Goal: Task Accomplishment & Management: Manage account settings

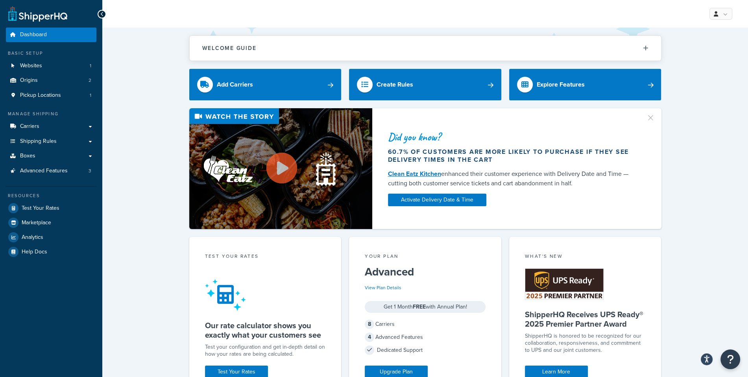
click at [45, 183] on ul "Dashboard Basic Setup Websites 1 Origins 2 Pickup Locations 1 Manage Shipping C…" at bounding box center [51, 143] width 91 height 231
click at [52, 180] on ul "Dashboard Basic Setup Websites 1 Origins 2 Pickup Locations 1 Manage Shipping C…" at bounding box center [51, 143] width 91 height 231
click at [56, 177] on link "Advanced Features 3" at bounding box center [51, 171] width 91 height 15
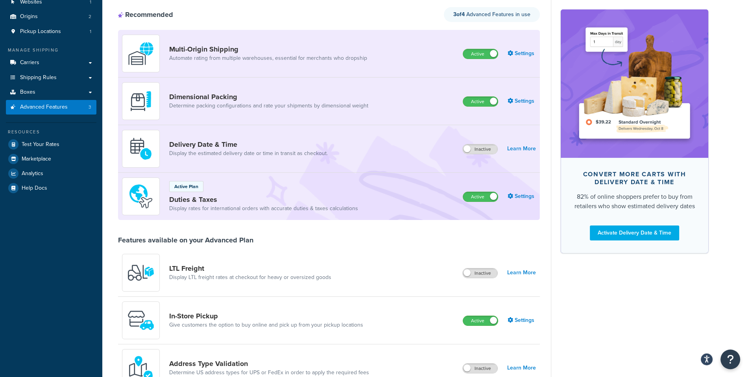
scroll to position [69, 0]
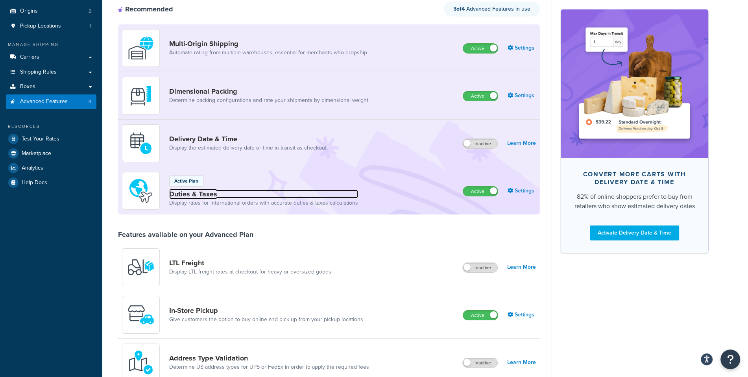
click at [219, 192] on link "Duties & Taxes" at bounding box center [263, 194] width 189 height 9
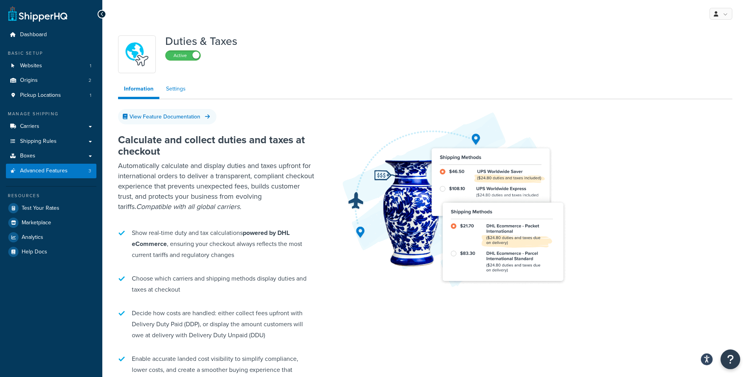
click at [173, 93] on link "Settings" at bounding box center [175, 89] width 31 height 16
select select "N/A"
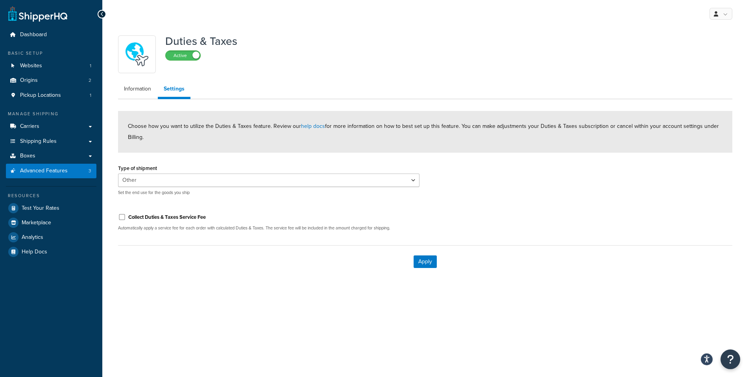
click at [427, 139] on div "Choose how you want to utilize the Duties & Taxes feature. Review our help docs…" at bounding box center [425, 132] width 614 height 42
click at [394, 168] on div "Type of shipment Personal Commercial Gifts Other Set the end use for the goods …" at bounding box center [268, 179] width 301 height 33
click at [129, 91] on link "Information" at bounding box center [137, 89] width 39 height 16
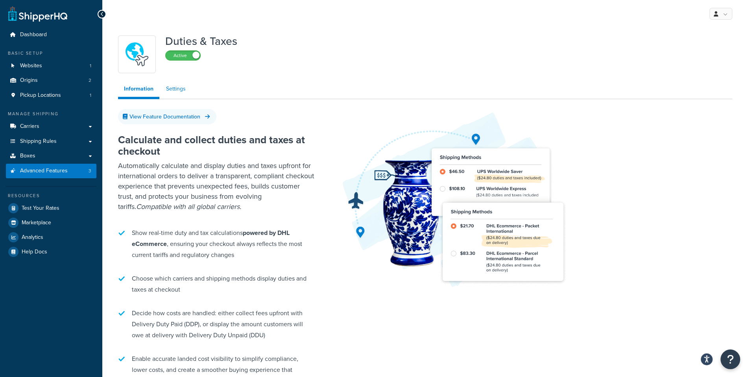
click at [161, 92] on link "Settings" at bounding box center [175, 89] width 31 height 16
select select "N/A"
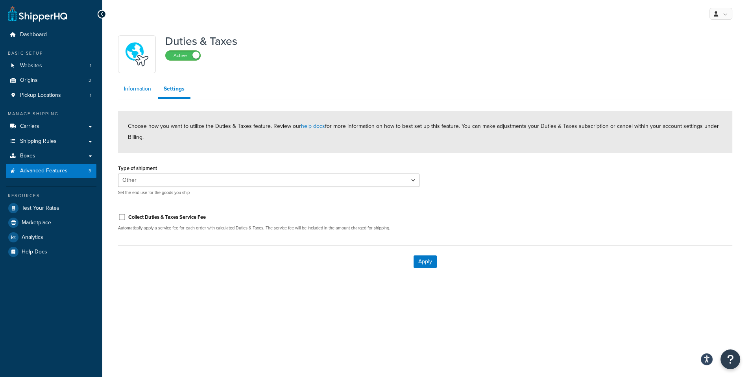
click at [140, 96] on link "Information" at bounding box center [137, 89] width 39 height 16
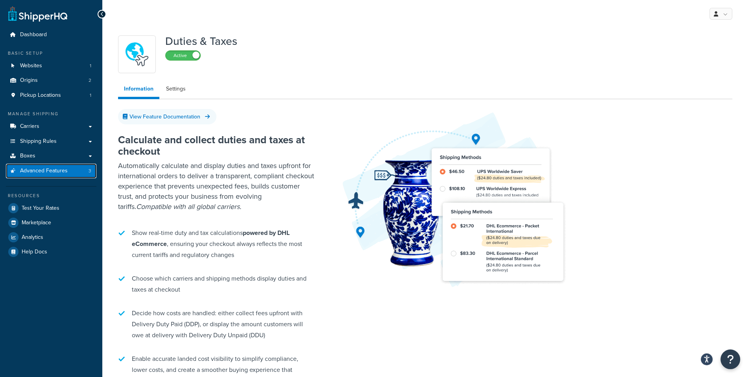
click at [66, 174] on span "Advanced Features" at bounding box center [44, 171] width 48 height 7
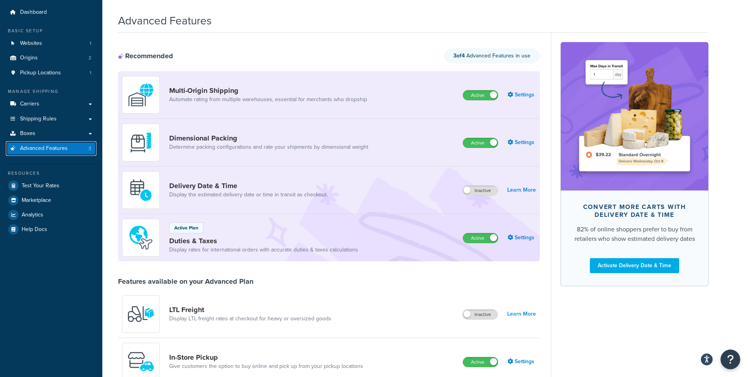
scroll to position [11, 0]
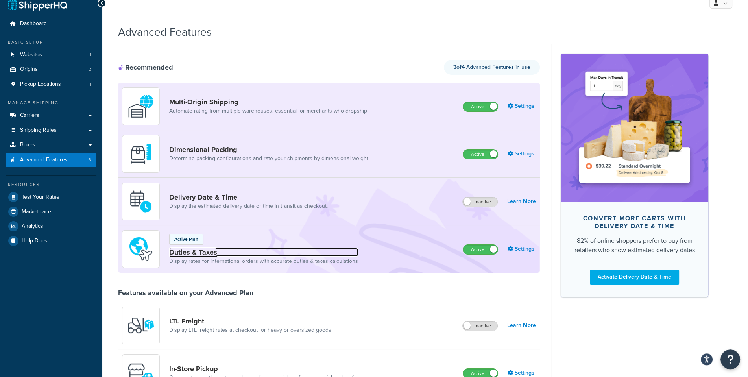
click at [209, 252] on link "Duties & Taxes" at bounding box center [263, 252] width 189 height 9
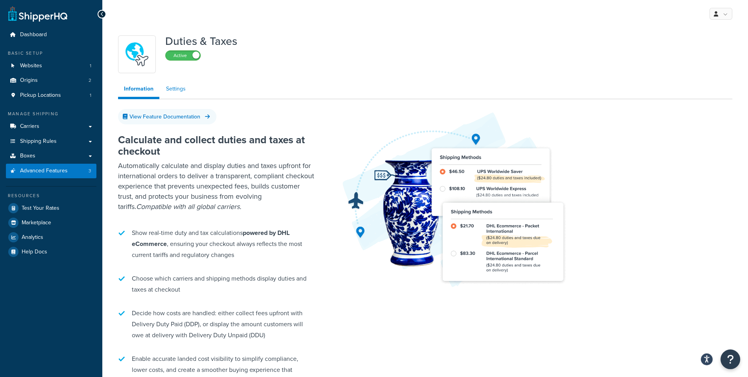
click at [183, 91] on link "Settings" at bounding box center [175, 89] width 31 height 16
select select "N/A"
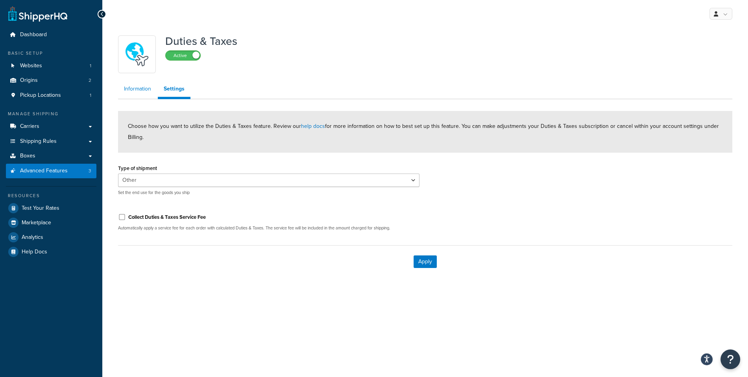
click at [146, 96] on link "Information" at bounding box center [137, 89] width 39 height 16
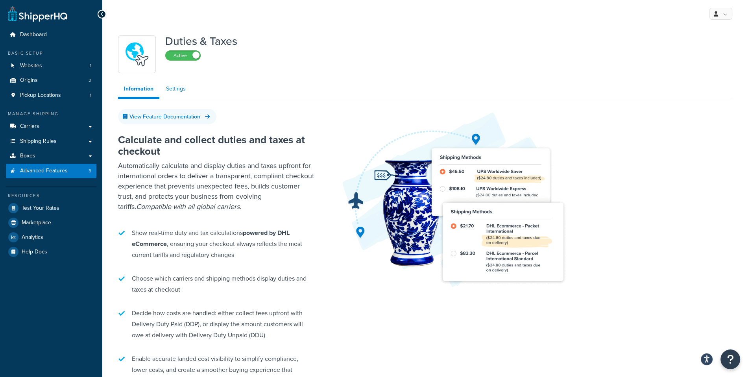
click at [168, 94] on link "Settings" at bounding box center [175, 89] width 31 height 16
select select "N/A"
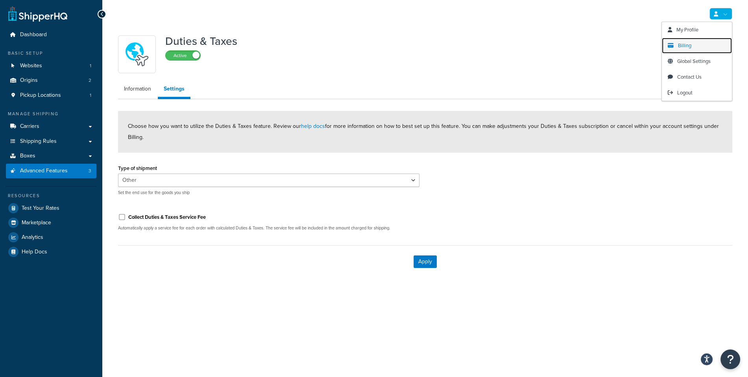
click at [700, 47] on link "Billing" at bounding box center [697, 46] width 70 height 16
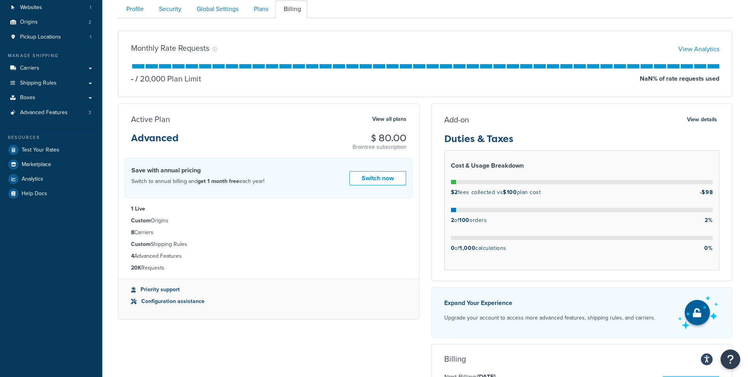
scroll to position [64, 0]
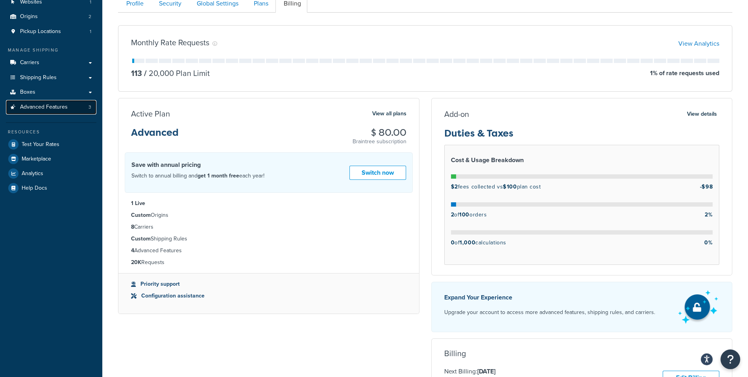
click at [68, 112] on link "Advanced Features 3" at bounding box center [51, 107] width 91 height 15
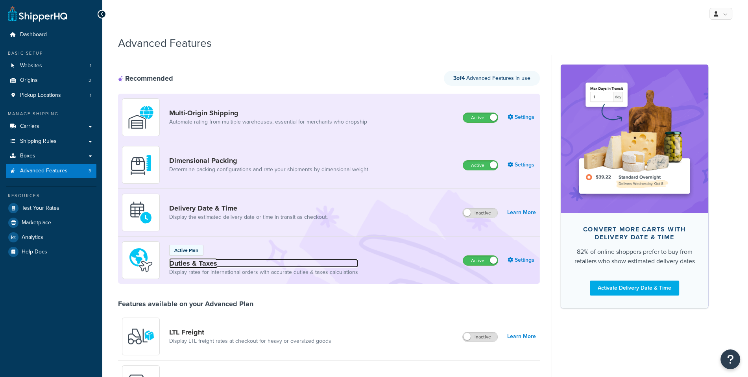
click at [209, 263] on link "Duties & Taxes" at bounding box center [263, 263] width 189 height 9
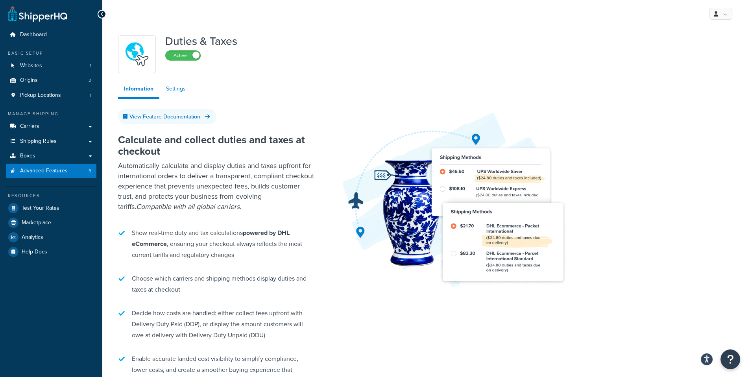
click at [183, 88] on link "Settings" at bounding box center [175, 89] width 31 height 16
select select "N/A"
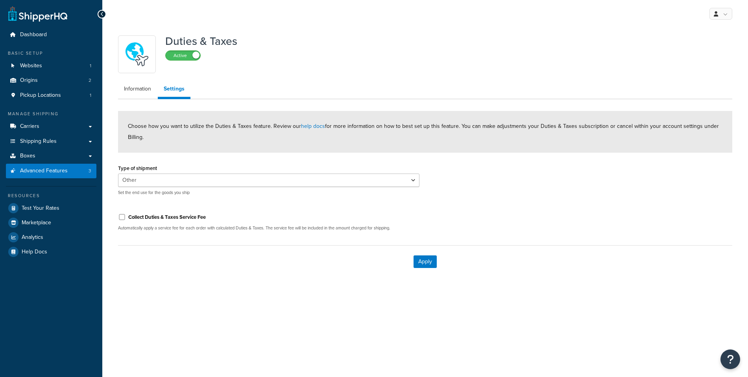
select select "N/A"
click at [148, 94] on link "Information" at bounding box center [137, 89] width 39 height 16
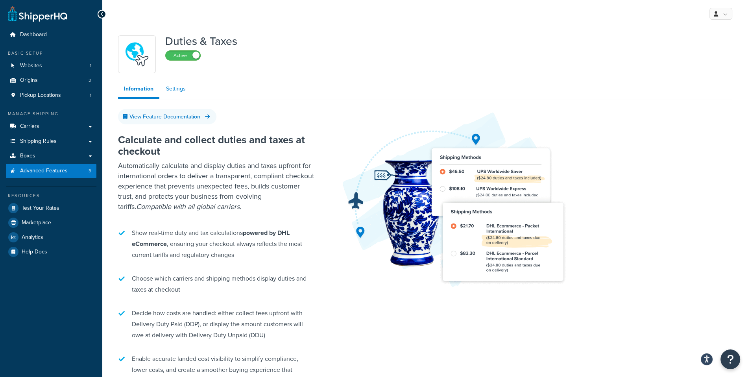
click at [176, 87] on link "Settings" at bounding box center [175, 89] width 31 height 16
select select "N/A"
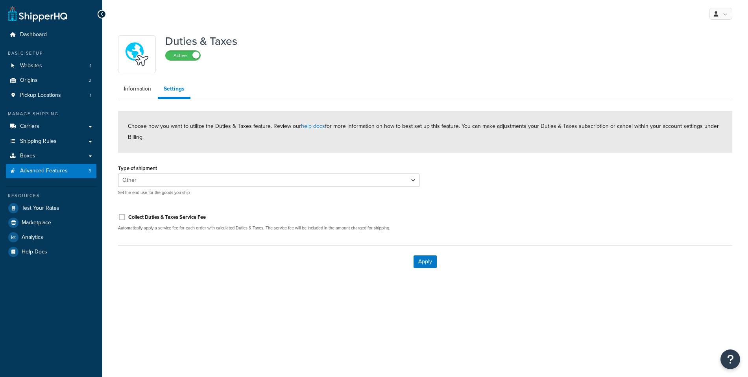
select select "N/A"
click at [141, 84] on link "Information" at bounding box center [137, 89] width 39 height 16
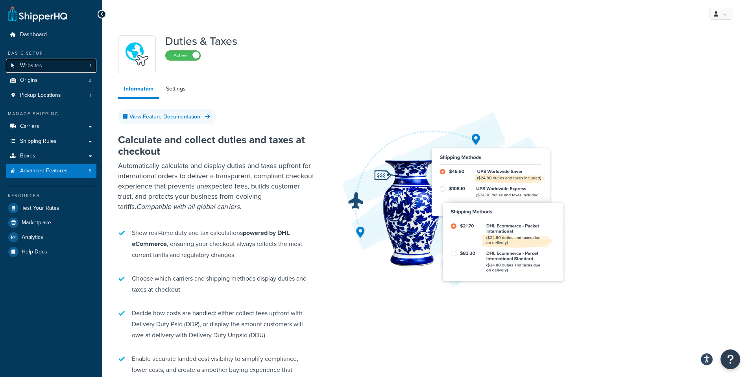
click at [50, 70] on link "Websites 1" at bounding box center [51, 66] width 91 height 15
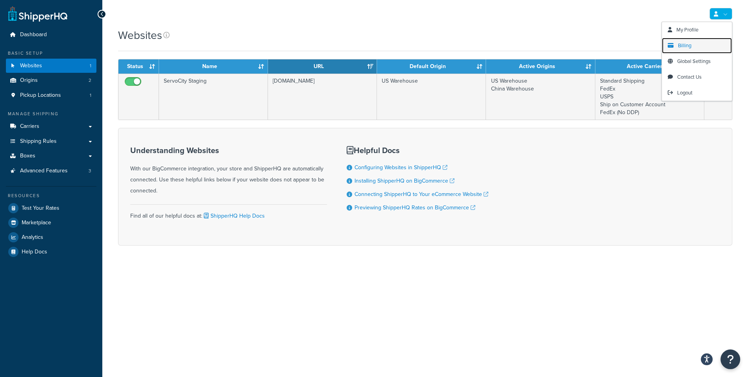
click at [704, 46] on link "Billing" at bounding box center [697, 46] width 70 height 16
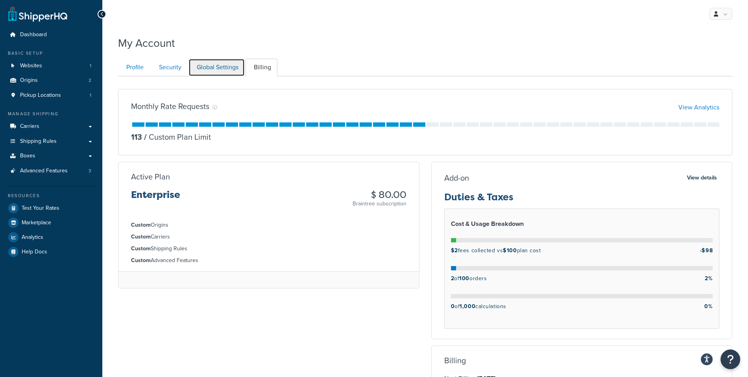
click at [224, 62] on link "Global Settings" at bounding box center [216, 68] width 56 height 18
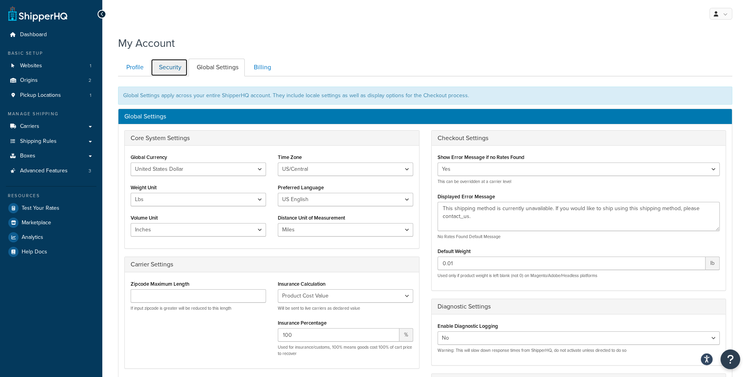
click at [174, 66] on link "Security" at bounding box center [169, 68] width 37 height 18
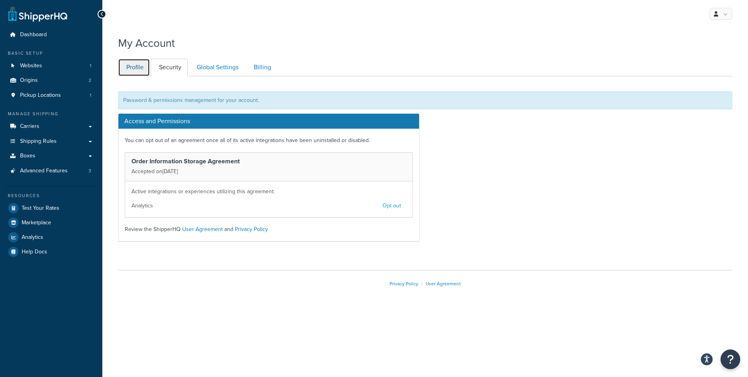
click at [142, 67] on link "Profile" at bounding box center [134, 68] width 32 height 18
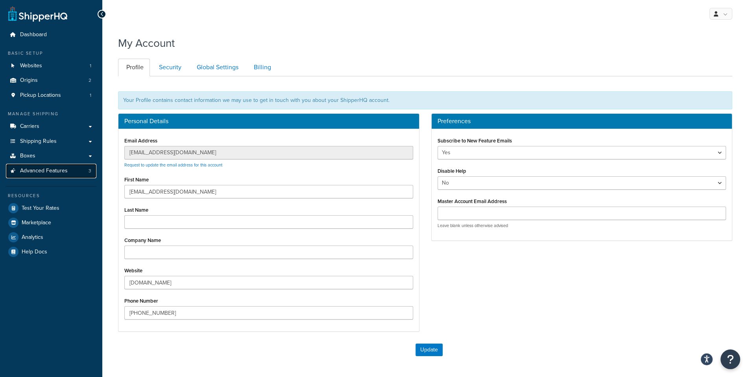
click at [75, 172] on link "Advanced Features 3" at bounding box center [51, 171] width 91 height 15
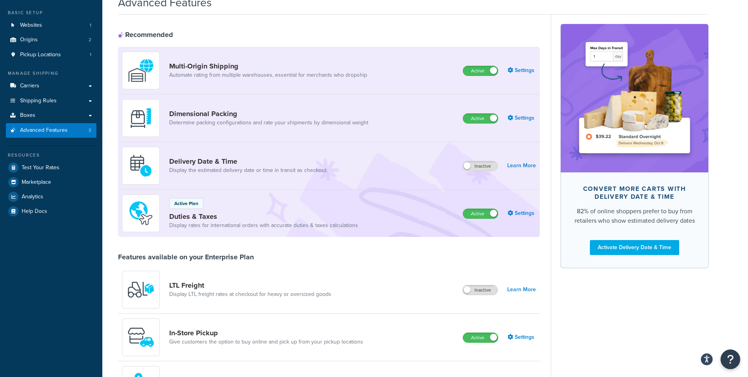
scroll to position [44, 0]
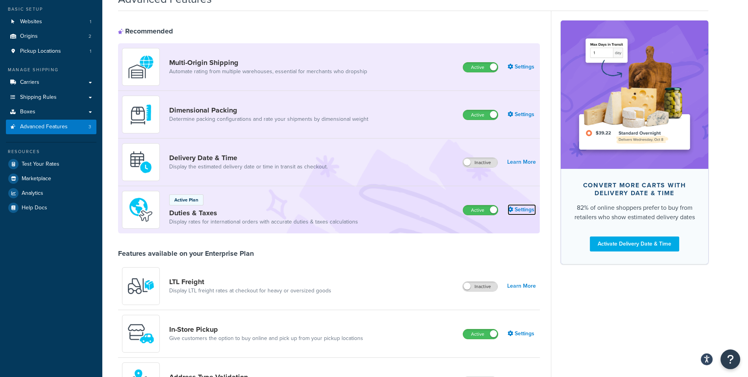
click at [535, 214] on link "Settings" at bounding box center [522, 209] width 28 height 11
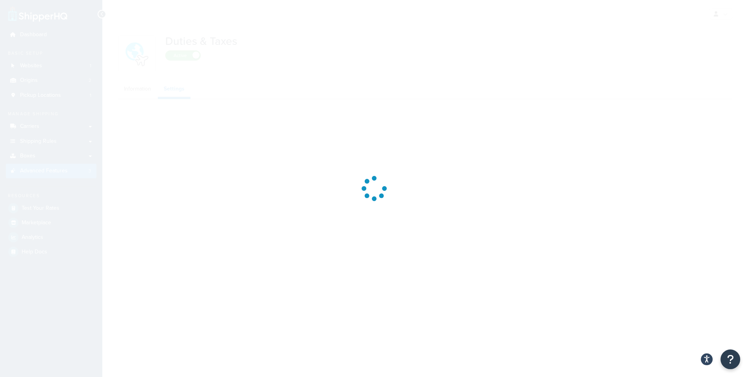
select select "N/A"
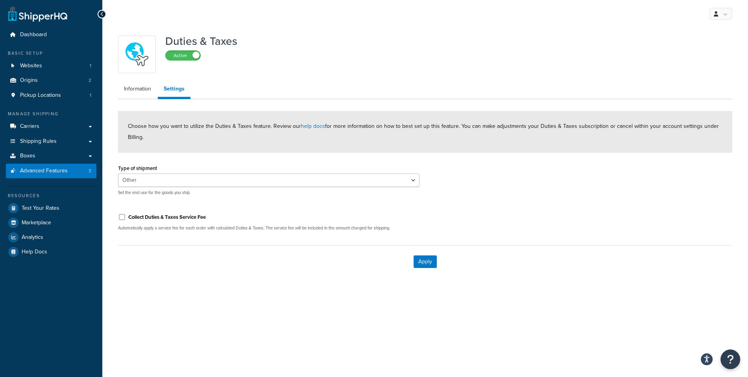
click at [139, 102] on div "Duties & Taxes Active Information Settings Choose how you want to utilize the D…" at bounding box center [425, 154] width 626 height 246
click at [143, 96] on link "Information" at bounding box center [137, 89] width 39 height 16
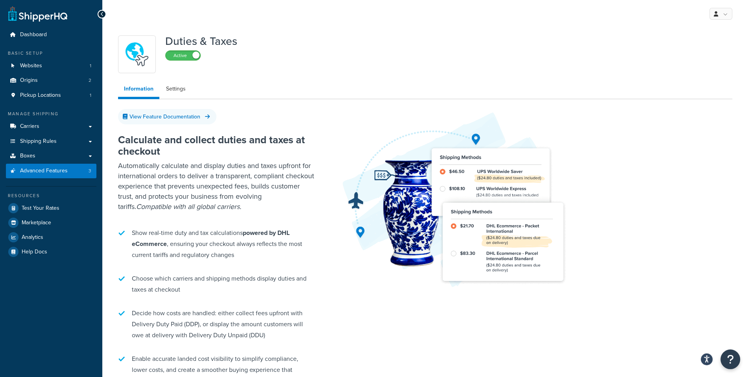
click at [176, 65] on div "Duties & Taxes Active" at bounding box center [201, 54] width 72 height 38
click at [179, 62] on div "Duties & Taxes Active" at bounding box center [201, 54] width 72 height 38
click at [185, 55] on label "Active" at bounding box center [183, 55] width 35 height 9
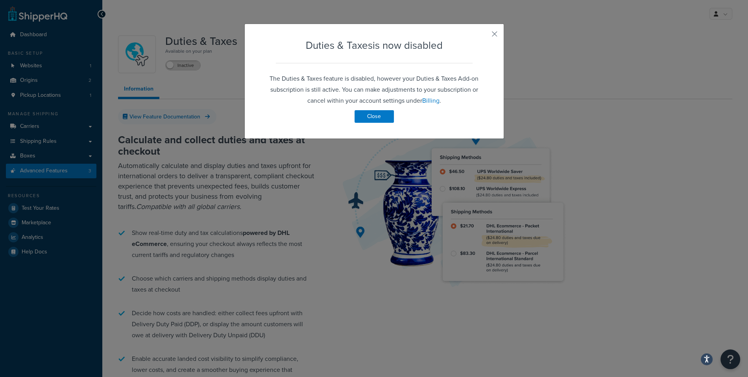
click at [387, 122] on div "Duties & Taxes is now disabled The Duties & Taxes feature is disabled, however …" at bounding box center [374, 81] width 260 height 115
drag, startPoint x: 384, startPoint y: 118, endPoint x: 231, endPoint y: 85, distance: 156.3
click at [384, 118] on button "Close" at bounding box center [374, 116] width 39 height 13
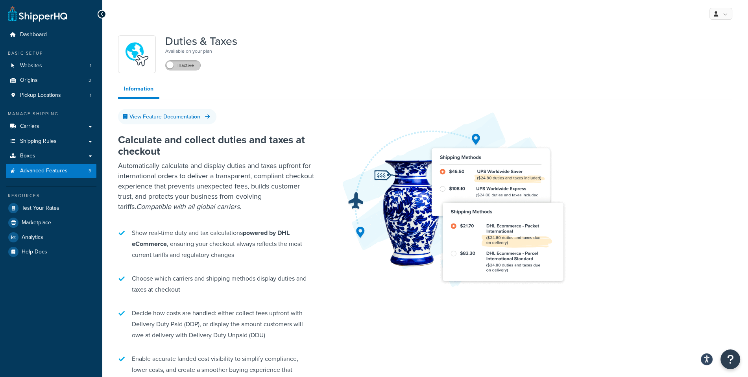
click at [179, 70] on label "Inactive" at bounding box center [183, 65] width 35 height 9
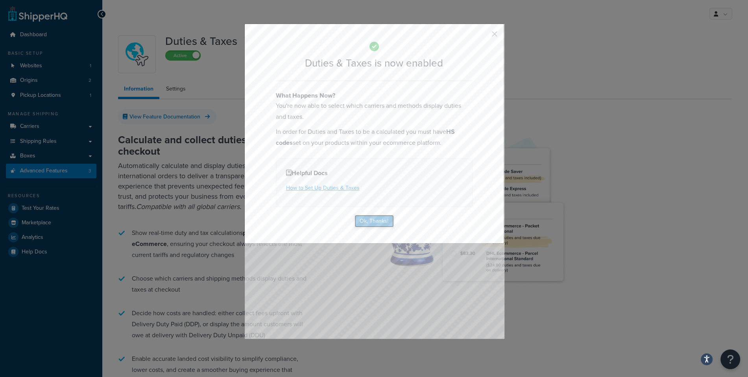
click at [384, 220] on button "Ok, Thanks!" at bounding box center [374, 221] width 39 height 13
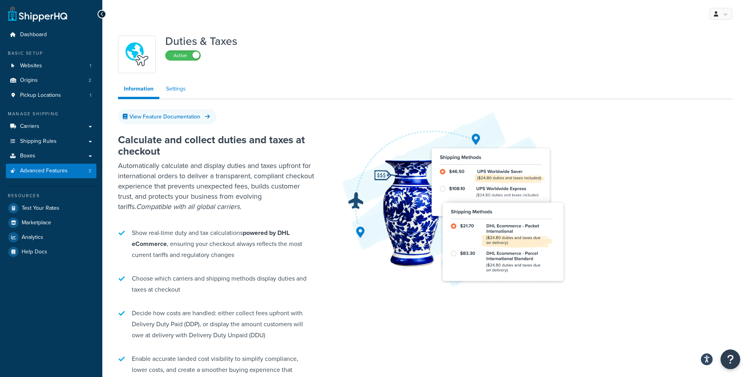
click at [163, 92] on link "Settings" at bounding box center [175, 89] width 31 height 16
select select "N/A"
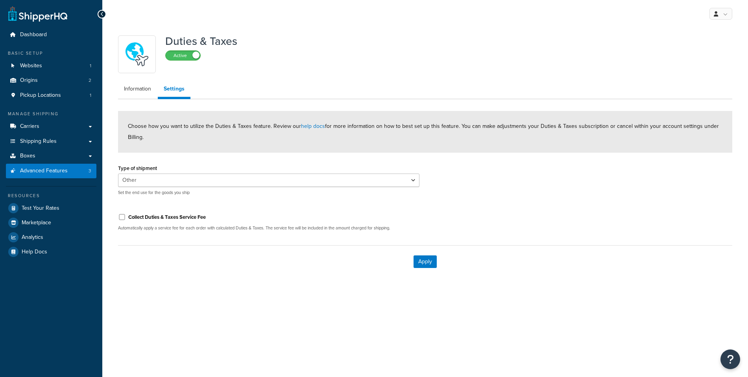
select select "N/A"
click at [60, 124] on link "Carriers" at bounding box center [51, 126] width 91 height 15
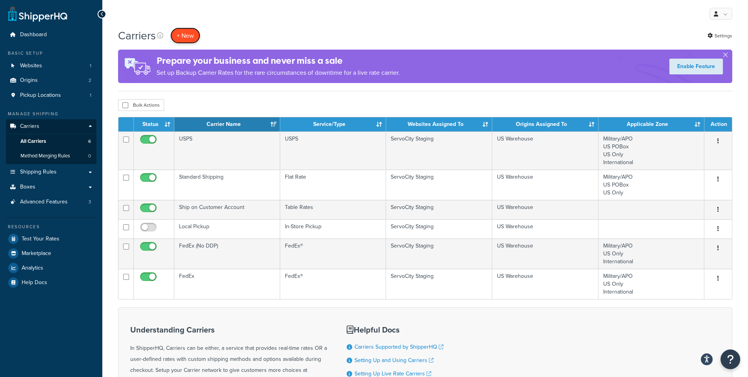
click at [184, 33] on button "+ New" at bounding box center [185, 36] width 30 height 16
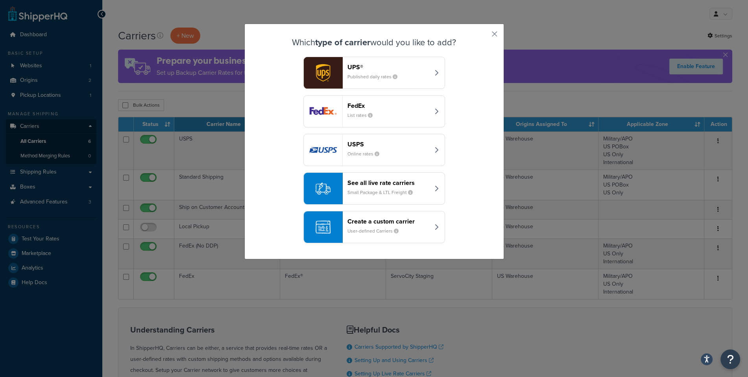
click at [384, 194] on small "Small Package & LTL Freight" at bounding box center [383, 192] width 72 height 7
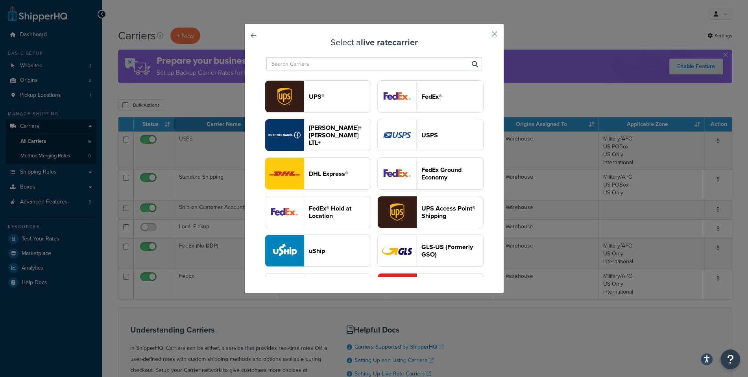
click at [338, 177] on header "DHL Express®" at bounding box center [340, 173] width 62 height 7
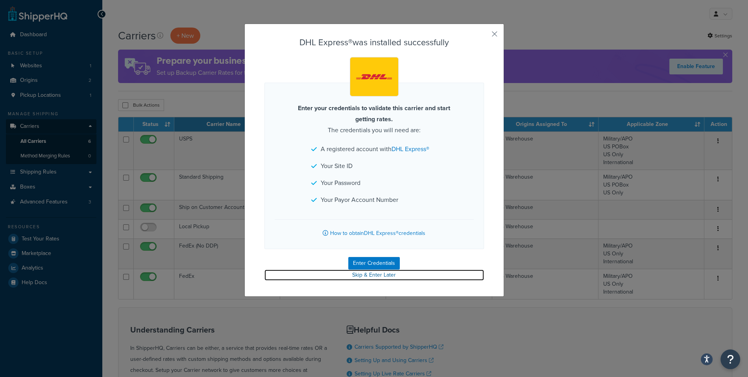
click at [378, 276] on link "Skip & Enter Later" at bounding box center [374, 275] width 220 height 11
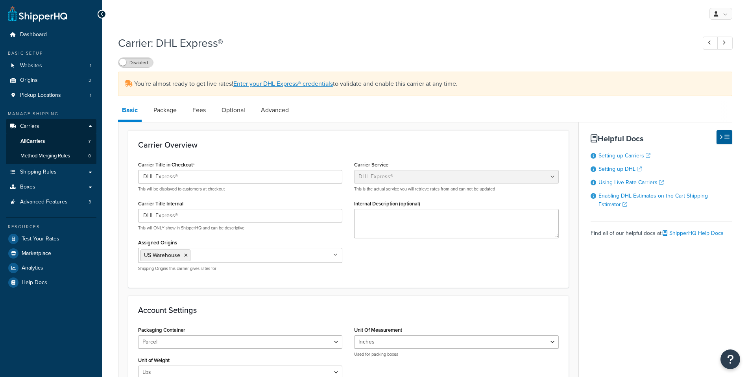
select select "dhl"
click at [83, 206] on link "Advanced Features 3" at bounding box center [51, 202] width 91 height 15
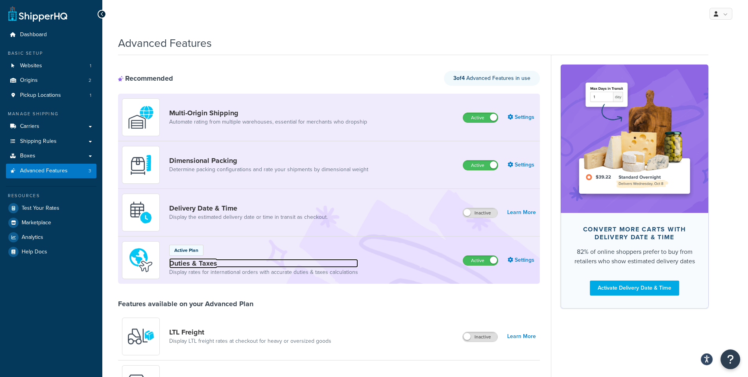
click at [189, 265] on link "Duties & Taxes" at bounding box center [263, 263] width 189 height 9
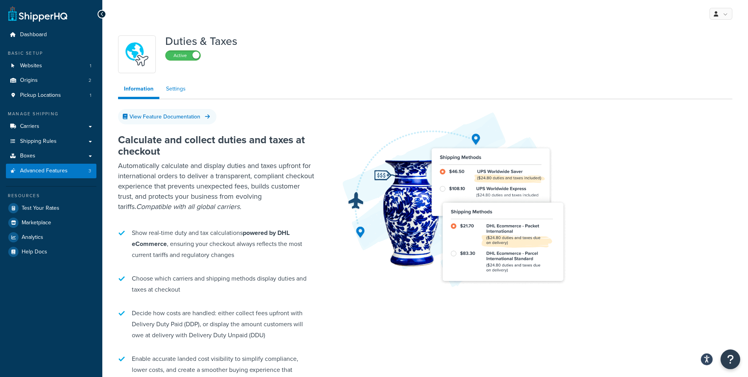
click at [180, 93] on link "Settings" at bounding box center [175, 89] width 31 height 16
select select "N/A"
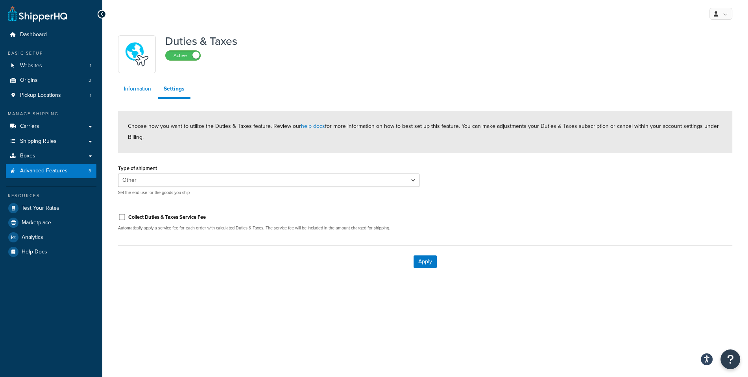
click at [140, 95] on link "Information" at bounding box center [137, 89] width 39 height 16
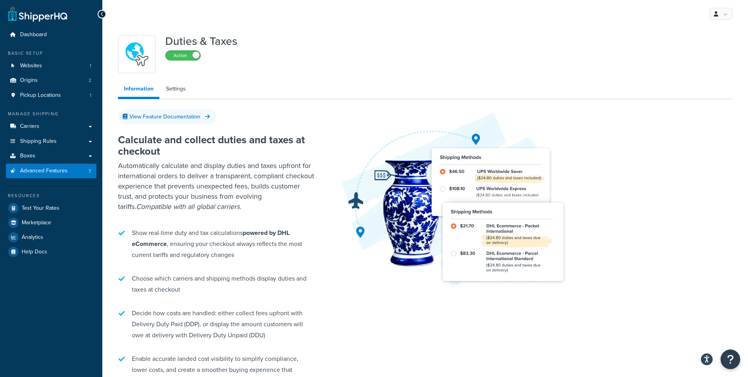
click at [83, 110] on ul "Dashboard Basic Setup Websites 1 Origins 2 Pickup Locations 1 Manage Shipping C…" at bounding box center [51, 143] width 91 height 231
click at [80, 116] on div "Manage Shipping" at bounding box center [51, 114] width 91 height 7
click at [79, 122] on link "Carriers" at bounding box center [51, 126] width 91 height 15
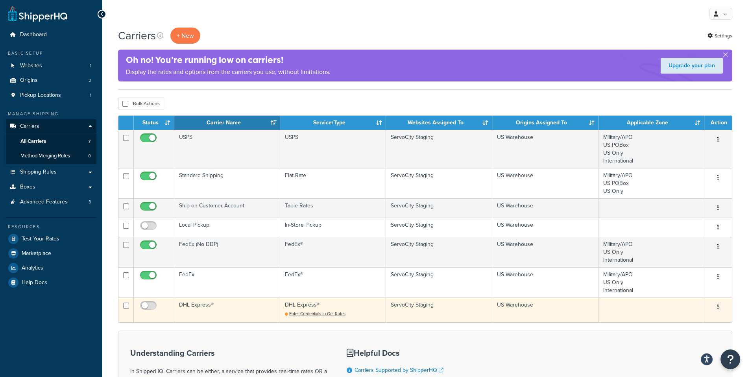
click at [128, 307] on td at bounding box center [125, 309] width 15 height 25
checkbox input "true"
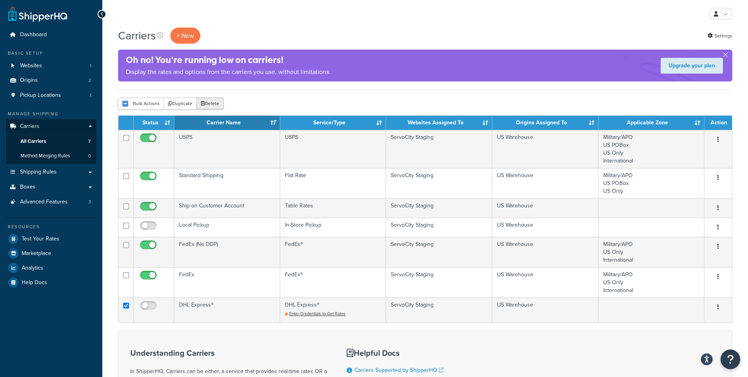
click at [217, 102] on button "Delete" at bounding box center [209, 104] width 27 height 12
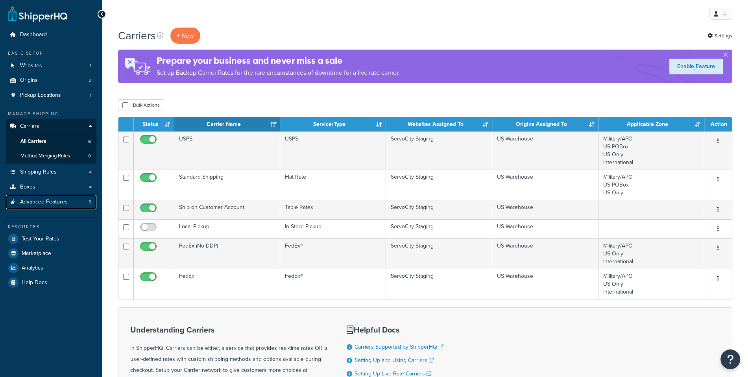
click at [79, 203] on link "Advanced Features 3" at bounding box center [51, 202] width 91 height 15
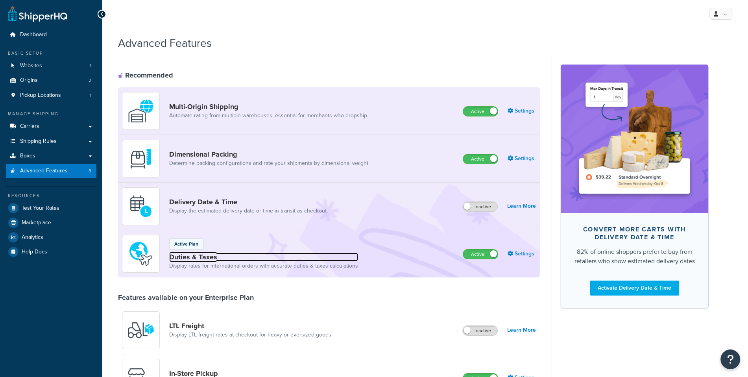
click at [194, 253] on link "Duties & Taxes" at bounding box center [263, 257] width 189 height 9
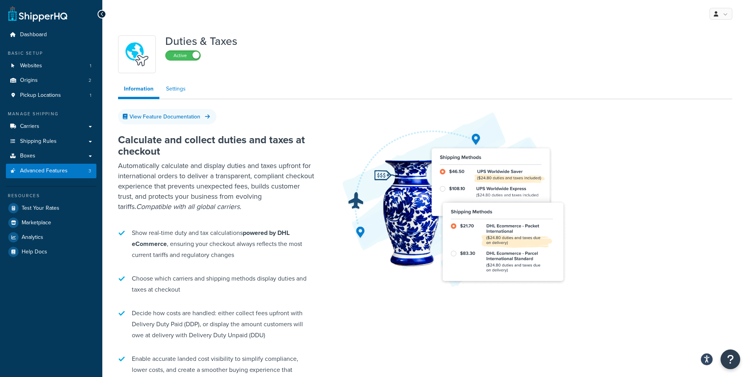
click at [175, 96] on link "Settings" at bounding box center [175, 89] width 31 height 16
select select "N/A"
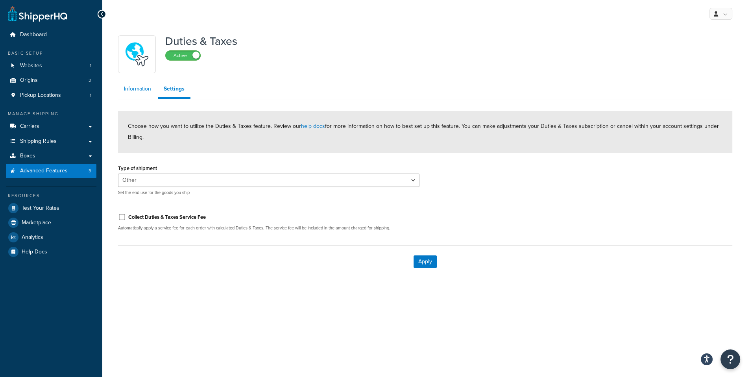
click at [131, 94] on link "Information" at bounding box center [137, 89] width 39 height 16
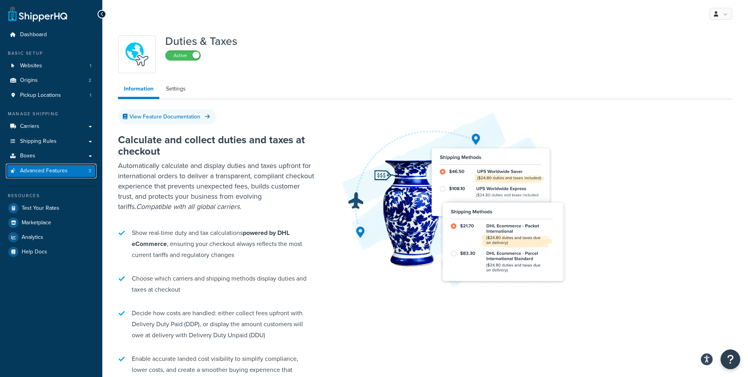
click at [84, 167] on link "Advanced Features 3" at bounding box center [51, 171] width 91 height 15
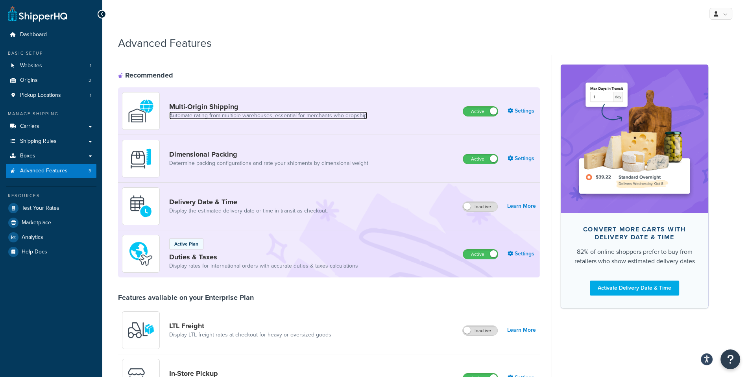
click at [235, 112] on link "Automate rating from multiple warehouses, essential for merchants who dropship" at bounding box center [268, 116] width 198 height 8
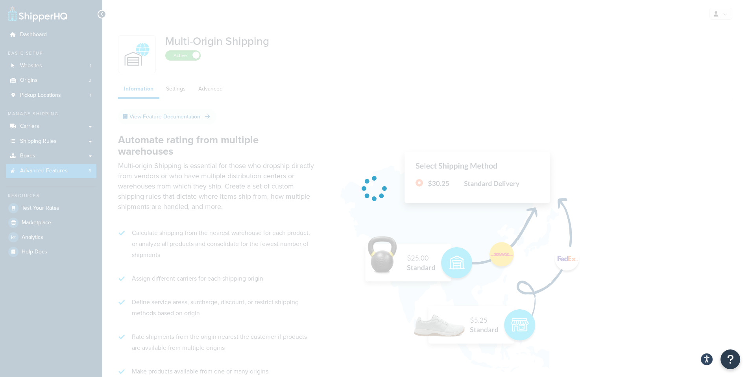
click at [187, 91] on div at bounding box center [374, 188] width 748 height 377
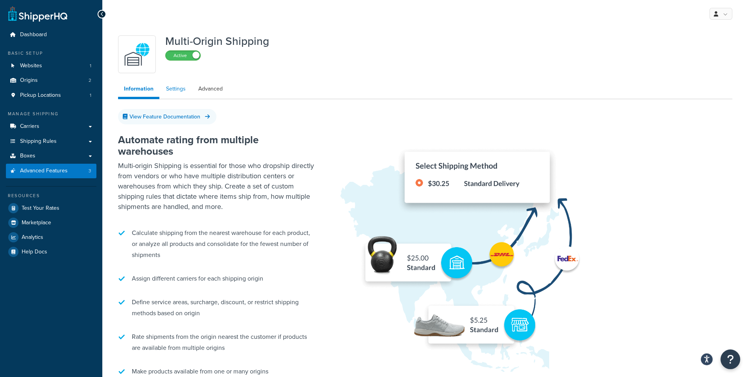
click at [185, 91] on link "Settings" at bounding box center [175, 89] width 31 height 16
select select "false"
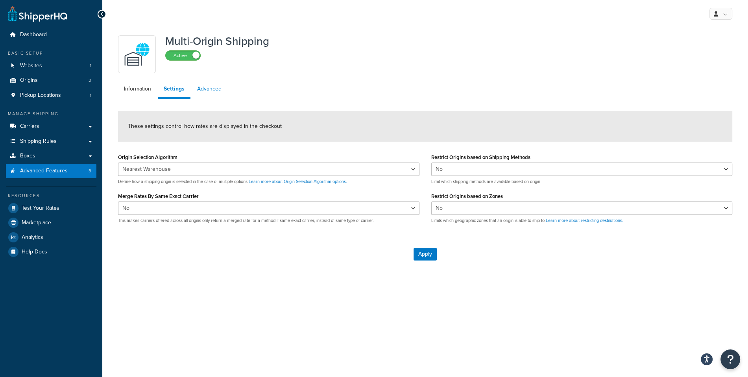
click at [224, 95] on link "Advanced" at bounding box center [209, 89] width 36 height 16
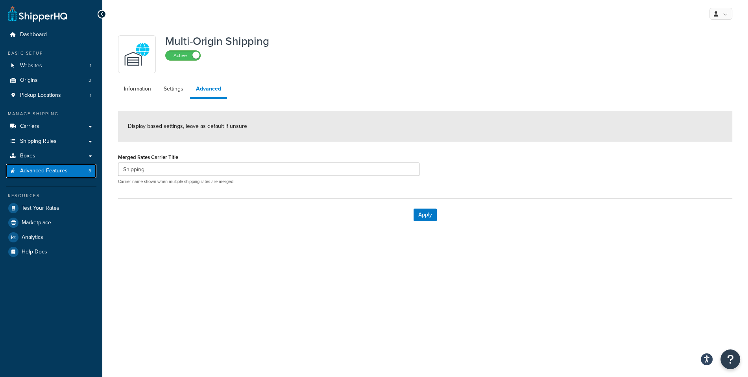
click at [63, 171] on span "Advanced Features" at bounding box center [44, 171] width 48 height 7
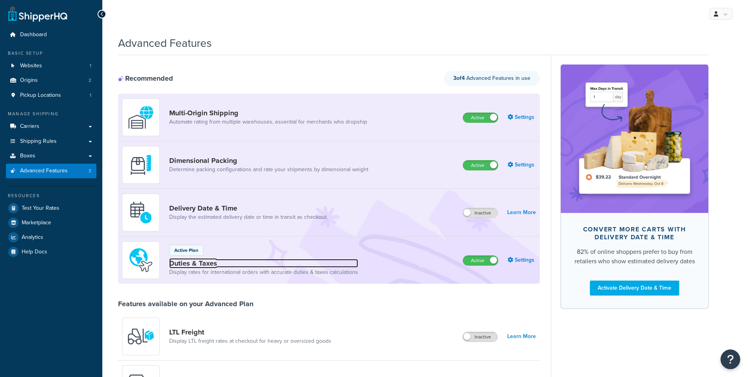
click at [198, 259] on link "Duties & Taxes" at bounding box center [263, 263] width 189 height 9
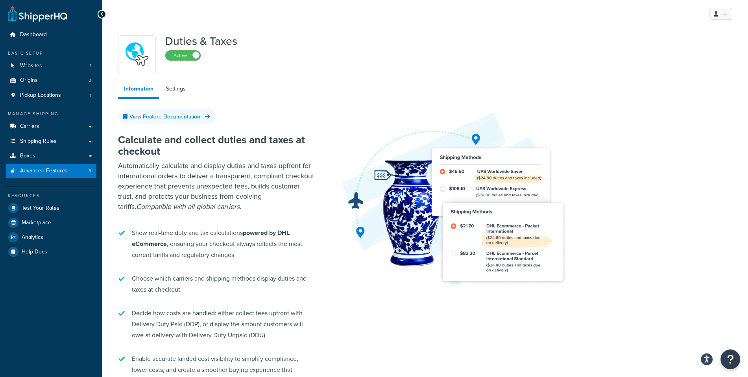
click at [180, 81] on div "Duties & Taxes Active Information Settings View Feature Documentation Calculate…" at bounding box center [425, 282] width 626 height 502
click at [179, 85] on link "Settings" at bounding box center [175, 89] width 31 height 16
select select "N/A"
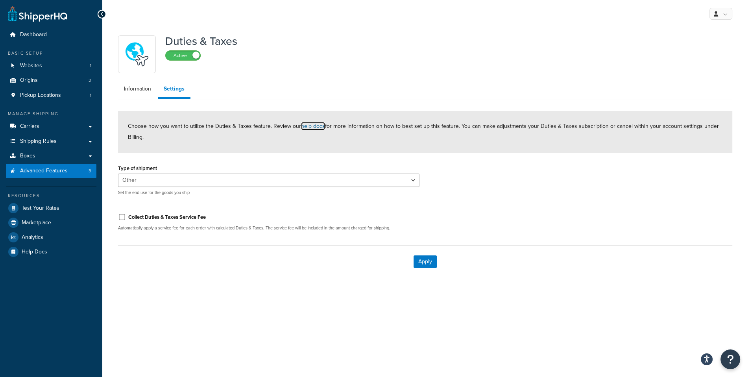
click at [310, 126] on link "help docs" at bounding box center [313, 126] width 24 height 8
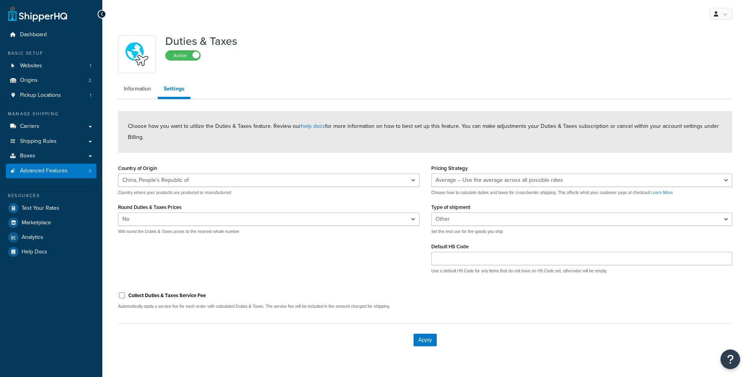
select select "CN"
select select "false"
select select "AVERAGE"
select select "N/A"
drag, startPoint x: 444, startPoint y: 97, endPoint x: 453, endPoint y: 105, distance: 12.5
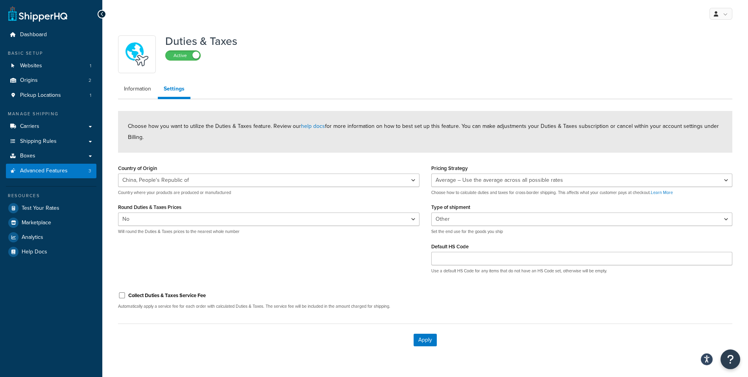
click at [444, 97] on ul "Information Settings" at bounding box center [425, 90] width 614 height 18
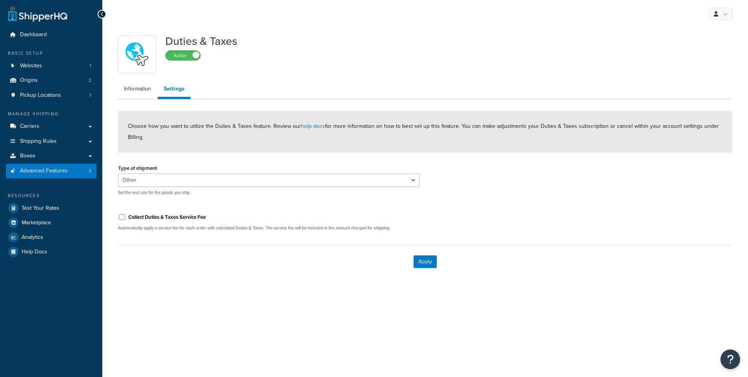
select select "N/A"
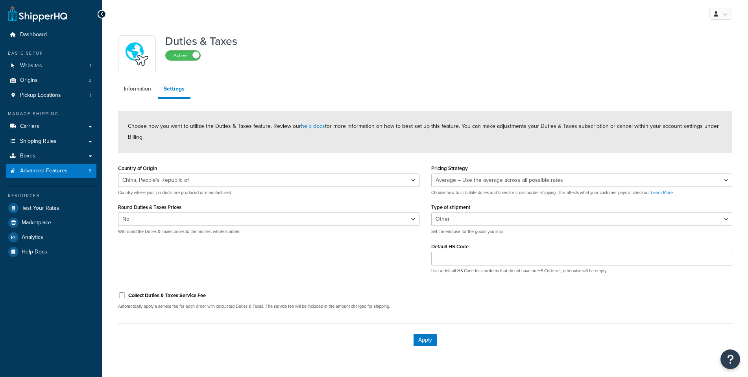
select select "CN"
select select "false"
select select "AVERAGE"
select select "N/A"
select select "CN"
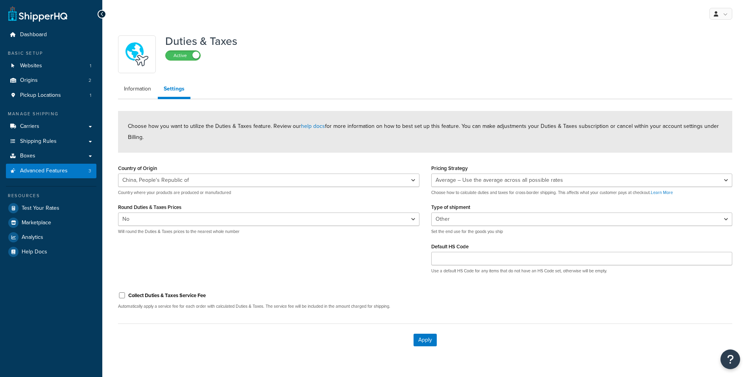
select select "false"
select select "AVERAGE"
select select "N/A"
